Goal: Find contact information: Find contact information

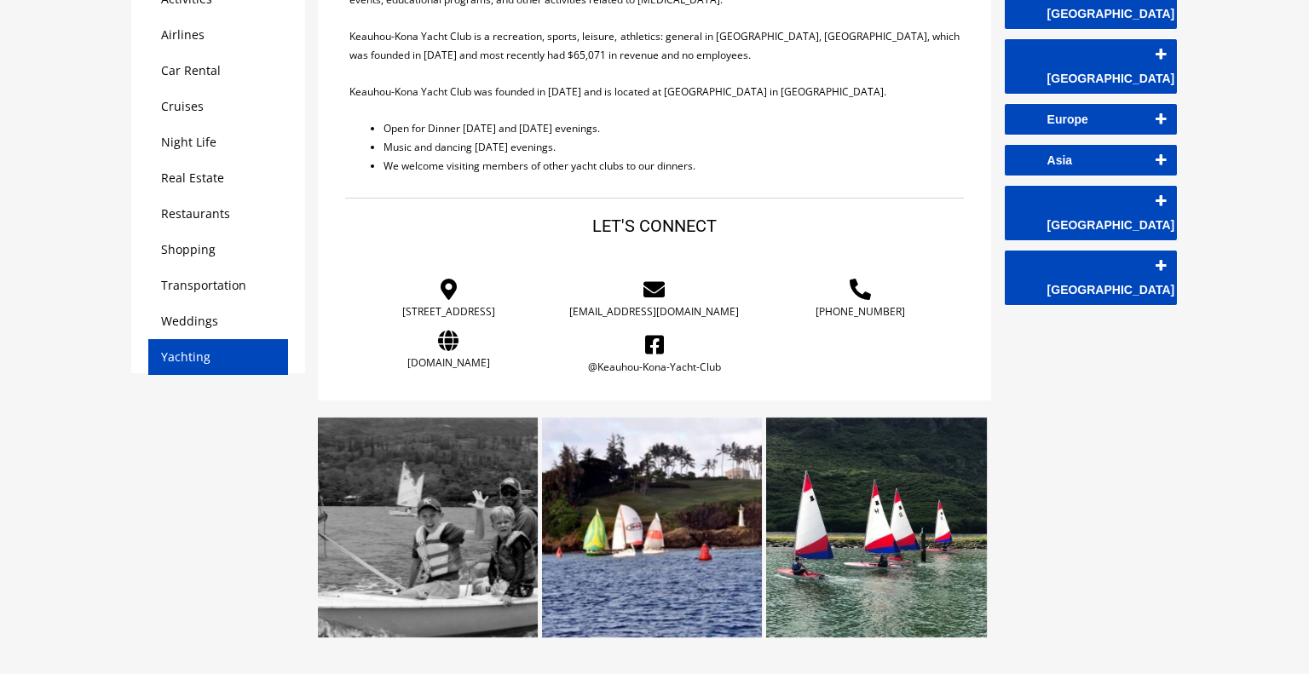
scroll to position [336, 0]
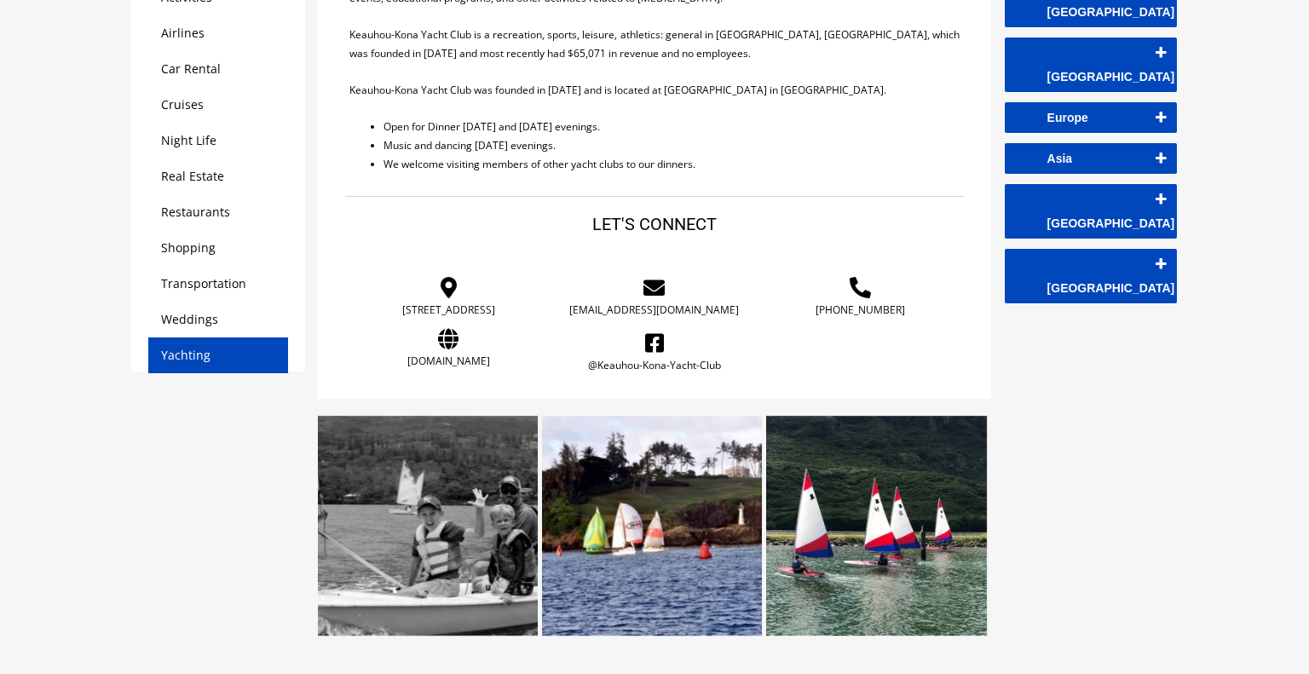
click at [446, 349] on icon at bounding box center [448, 338] width 181 height 21
click at [649, 352] on icon at bounding box center [654, 342] width 181 height 21
click at [654, 286] on icon at bounding box center [654, 287] width 181 height 21
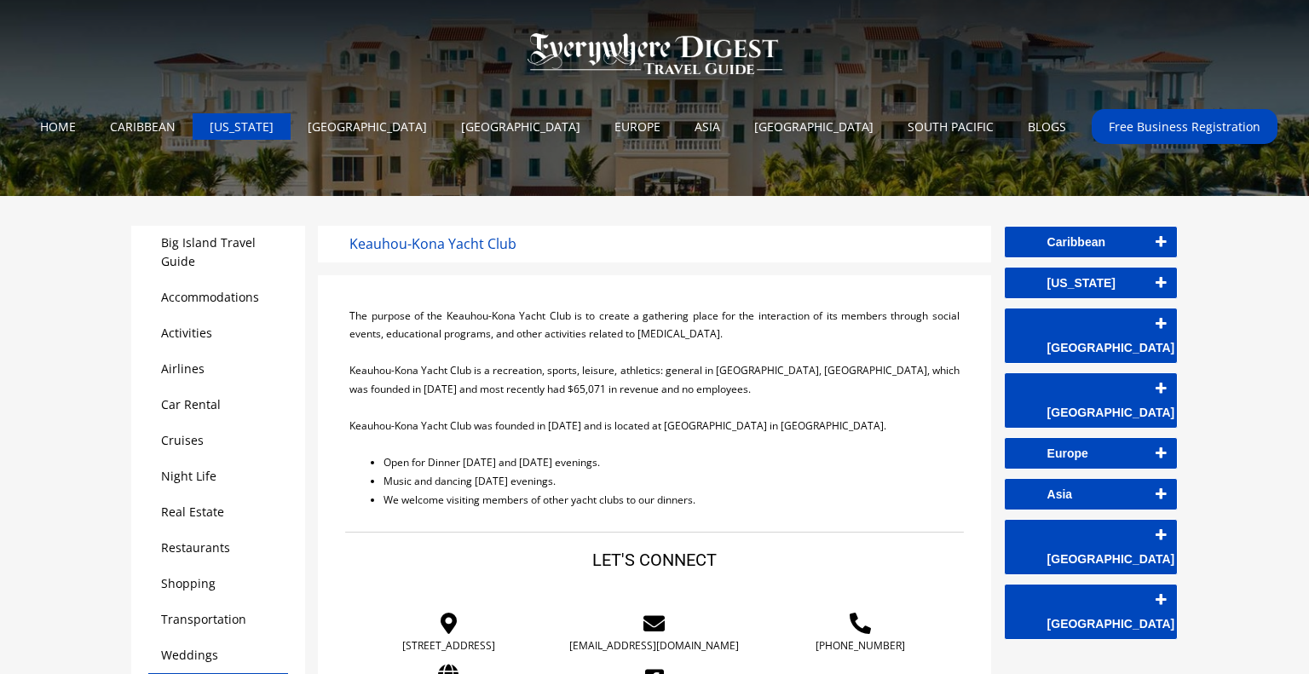
scroll to position [306, 0]
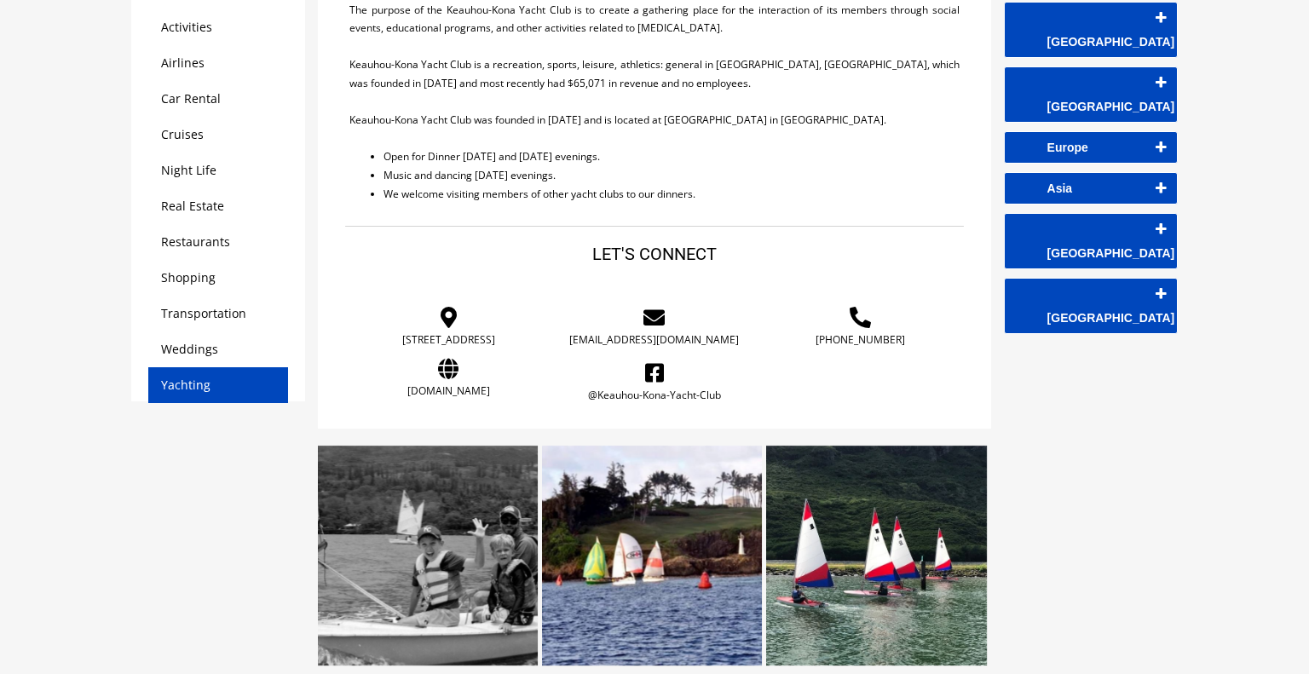
drag, startPoint x: 395, startPoint y: 193, endPoint x: 506, endPoint y: 353, distance: 194.1
click at [506, 353] on div at bounding box center [654, 199] width 618 height 405
copy div "e welcome visiting members of other yacht clubs to our dinners. LET'S CONNECT […"
click at [850, 339] on link "[PHONE_NUMBER]" at bounding box center [860, 340] width 181 height 12
click at [457, 340] on link "[STREET_ADDRESS]" at bounding box center [448, 340] width 181 height 12
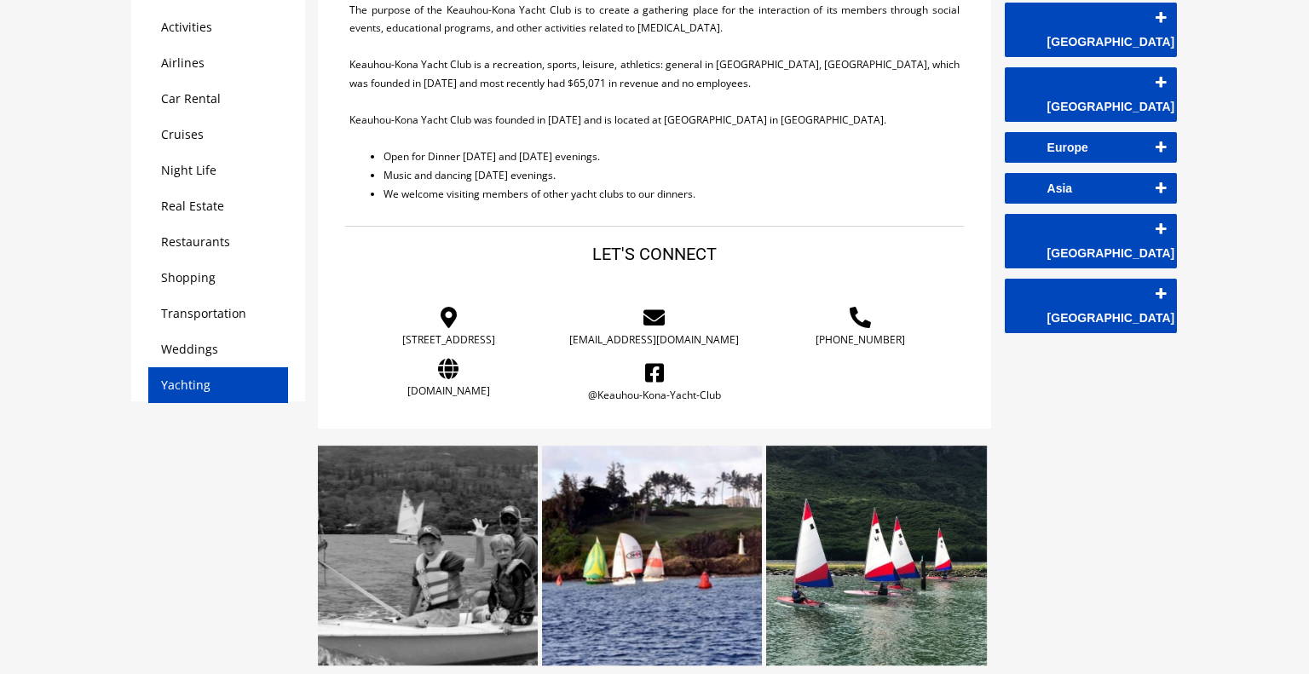
click at [882, 335] on link "[PHONE_NUMBER]" at bounding box center [860, 340] width 181 height 12
click at [686, 146] on div at bounding box center [653, 139] width 609 height 19
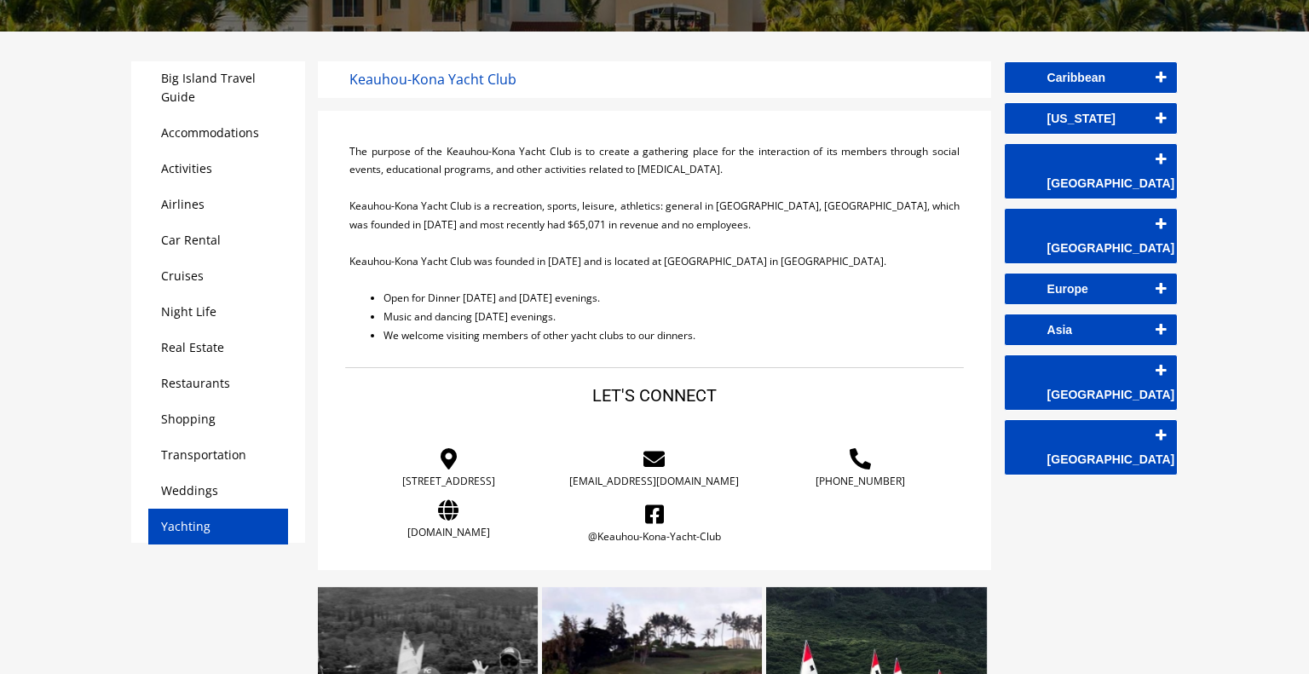
scroll to position [164, 0]
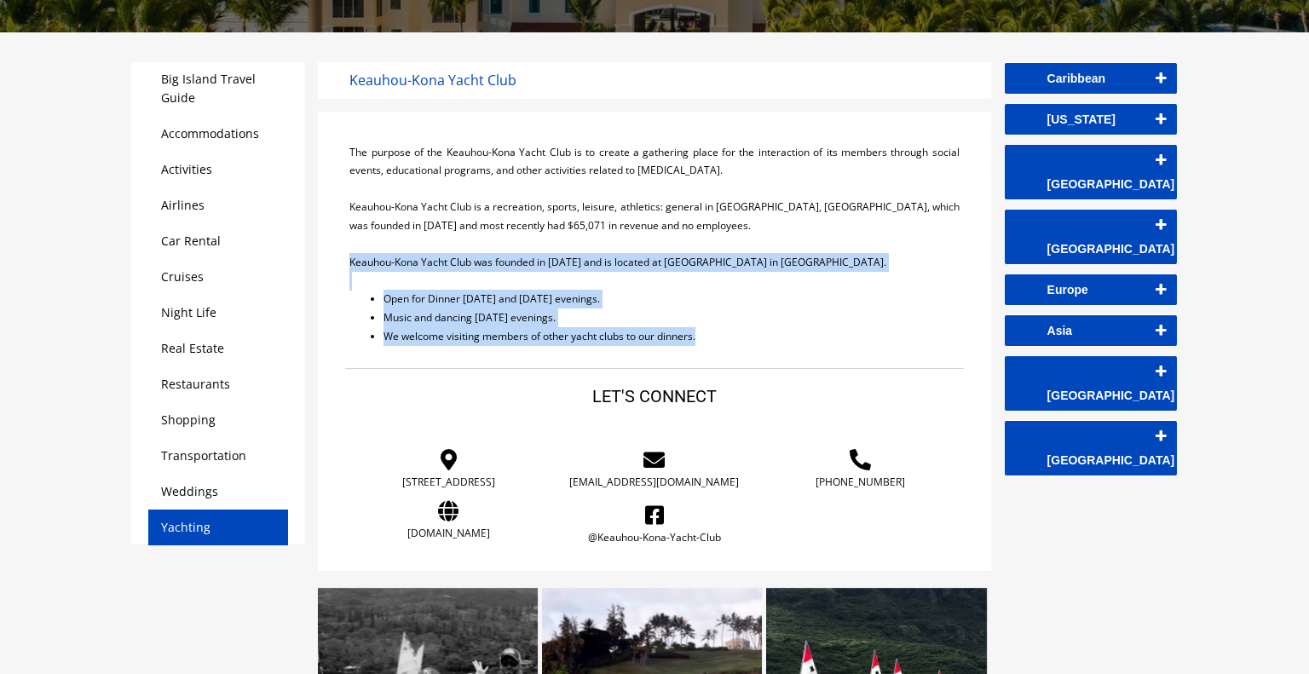
drag, startPoint x: 349, startPoint y: 260, endPoint x: 760, endPoint y: 337, distance: 417.8
click at [760, 337] on div "The purpose of the Keauhou-Kona Yacht Club is to create a gathering place for t…" at bounding box center [653, 253] width 609 height 221
copy div "Keauhou-Kona Yacht Club was founded in [DATE] and is located at [GEOGRAPHIC_DAT…"
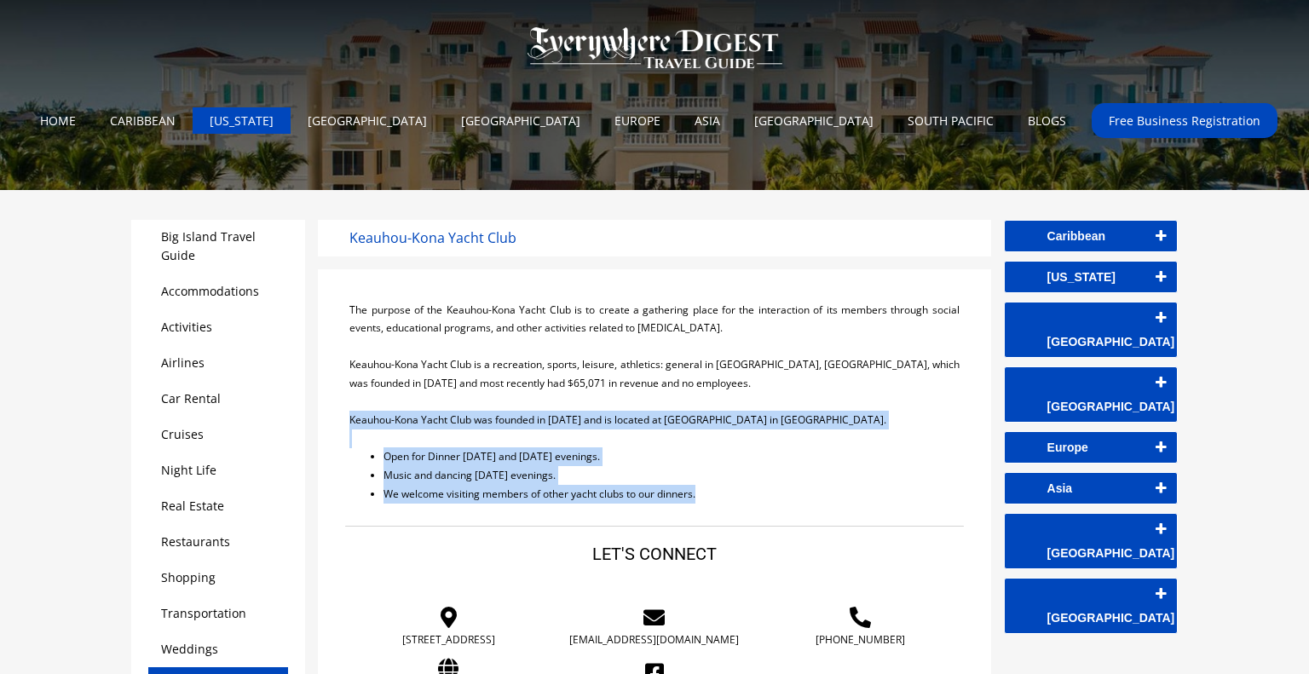
scroll to position [0, 0]
